Goal: Task Accomplishment & Management: Use online tool/utility

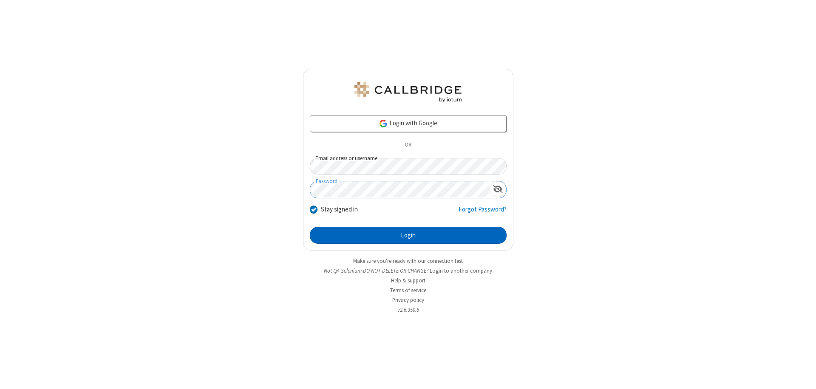
click at [408, 235] on button "Login" at bounding box center [408, 235] width 197 height 17
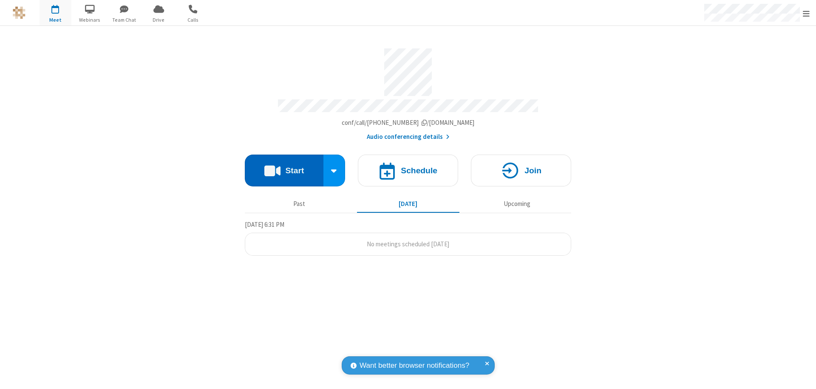
click at [284, 167] on button "Start" at bounding box center [284, 171] width 79 height 32
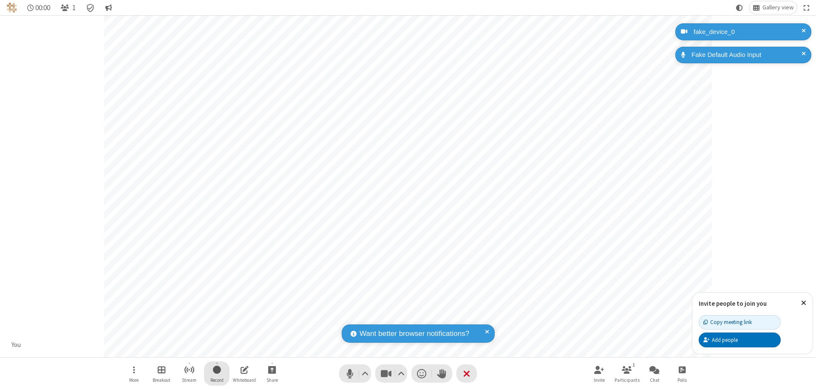
click at [217, 374] on span "Start recording" at bounding box center [217, 370] width 8 height 11
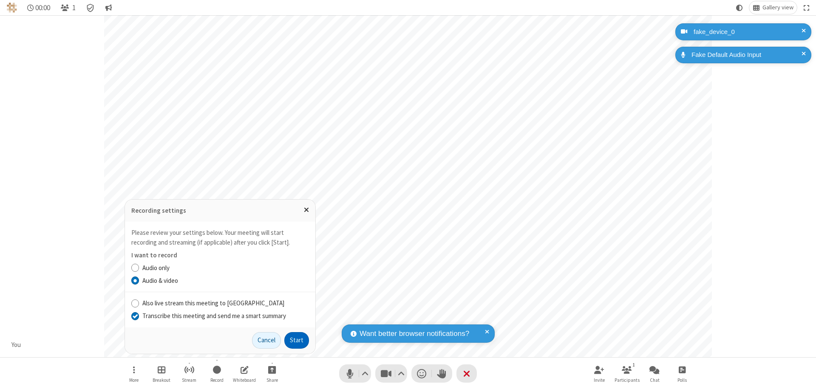
click at [135, 316] on input "Transcribe this meeting and send me a smart summary" at bounding box center [135, 316] width 8 height 9
click at [297, 340] on button "Start" at bounding box center [296, 340] width 25 height 17
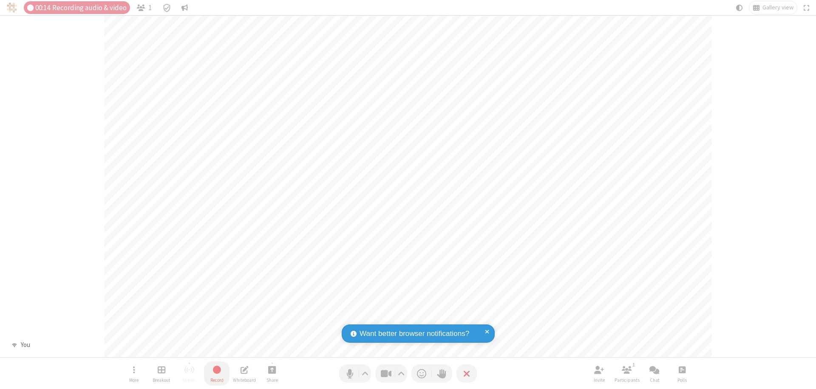
click at [217, 374] on span "Stop recording" at bounding box center [217, 370] width 10 height 11
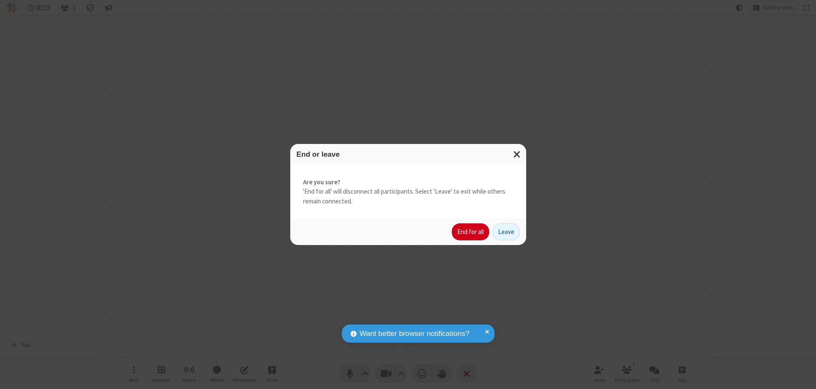
click at [471, 232] on button "End for all" at bounding box center [470, 232] width 37 height 17
